Goal: Answer question/provide support

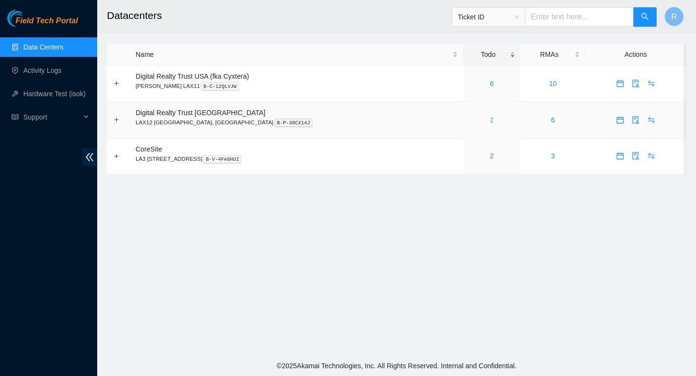
click at [490, 119] on link "2" at bounding box center [492, 120] width 4 height 8
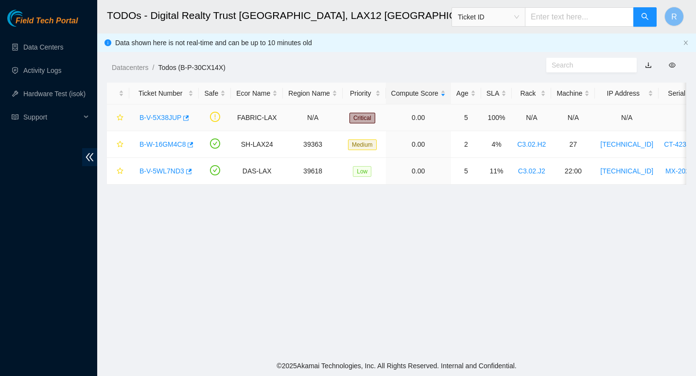
click at [159, 114] on link "B-V-5X38JUP" at bounding box center [161, 118] width 42 height 8
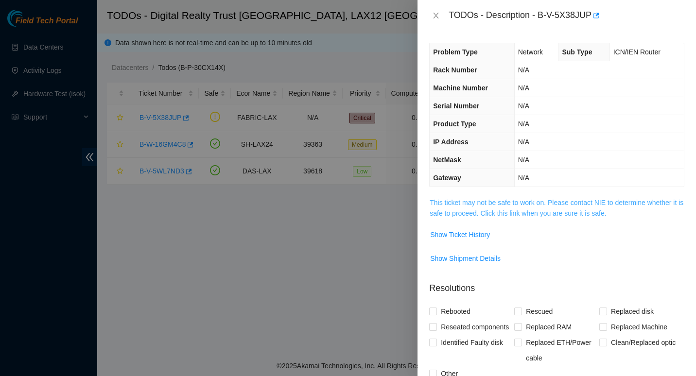
click at [485, 203] on link "This ticket may not be safe to work on. Please contact NIE to determine whether…" at bounding box center [557, 208] width 254 height 18
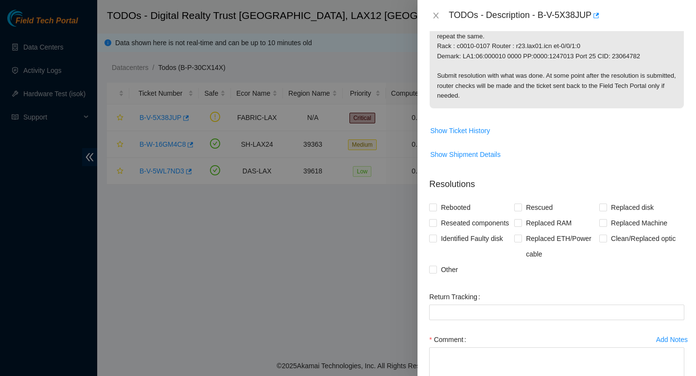
scroll to position [337, 0]
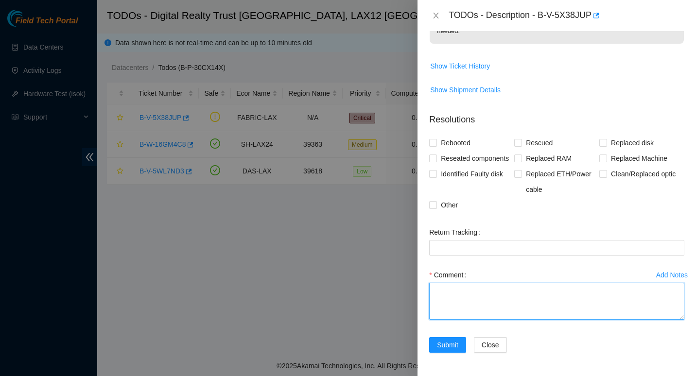
click at [466, 301] on textarea "Comment" at bounding box center [556, 301] width 255 height 37
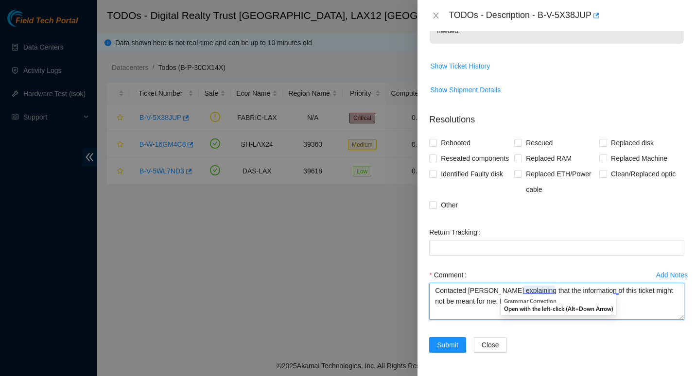
click at [525, 285] on textarea "Contacted Dana Sims explaining that the information of this ticket might not be…" at bounding box center [556, 301] width 255 height 37
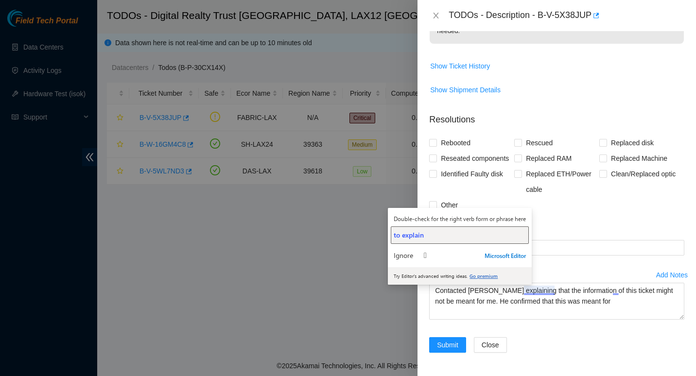
click at [445, 232] on div "to explain" at bounding box center [460, 234] width 132 height 9
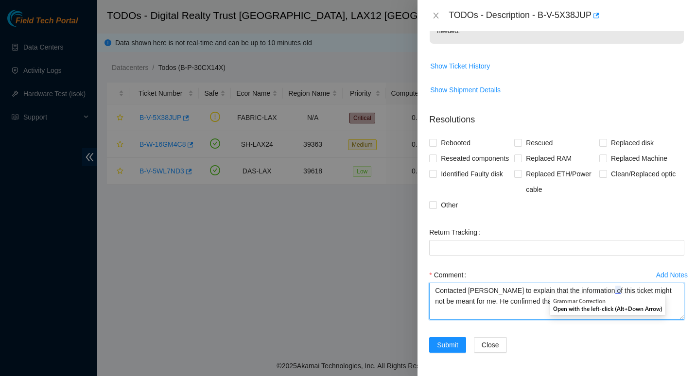
click at [599, 289] on textarea "Contacted Dana Sims to explain that the information of this ticket might not be…" at bounding box center [556, 301] width 255 height 37
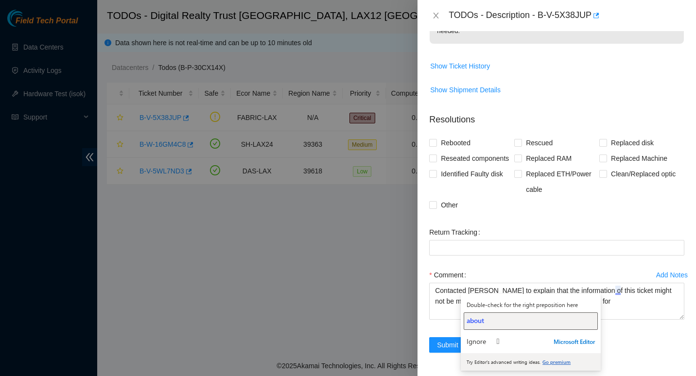
click at [510, 321] on div "about" at bounding box center [531, 320] width 128 height 9
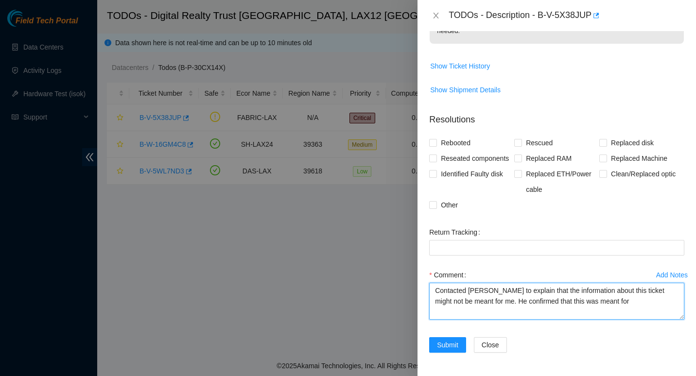
click at [497, 302] on textarea "Contacted Dana Sims to explain that the information about this ticket might not…" at bounding box center [556, 301] width 255 height 37
click at [648, 300] on textarea "Contacted Dana Sims to explain that the information about this ticket might not…" at bounding box center [556, 301] width 255 height 37
paste textarea "Equinix, Los Angeles, CA (LA1) {600 W 7th}"
type textarea "Contacted Dana Sims to explain that the information about this ticket might not…"
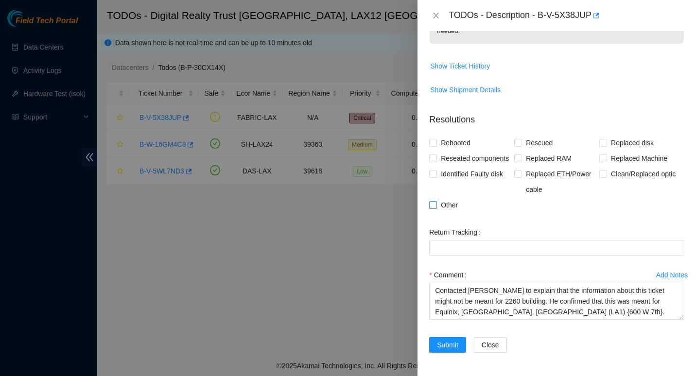
click at [436, 206] on input "Other" at bounding box center [432, 204] width 7 height 7
checkbox input "true"
click at [446, 348] on span "Submit" at bounding box center [447, 345] width 21 height 11
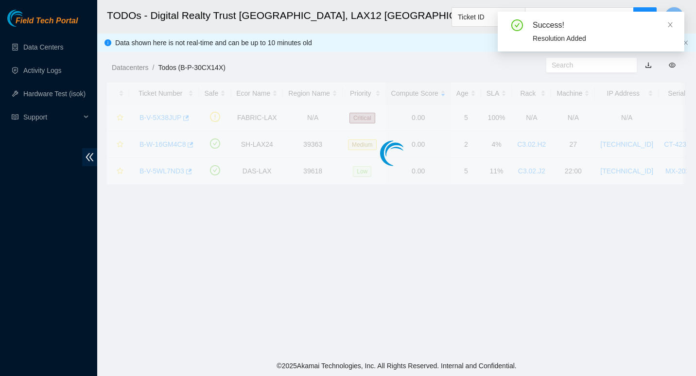
scroll to position [183, 0]
